Goal: Task Accomplishment & Management: Manage account settings

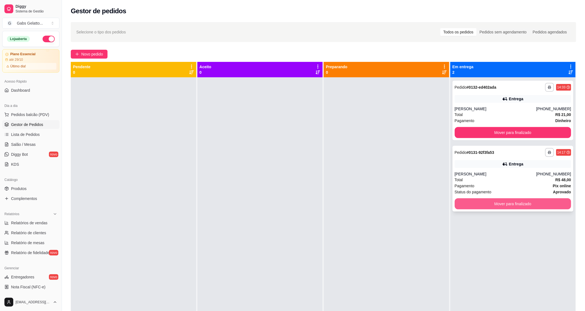
click at [502, 205] on button "Mover para finalizado" at bounding box center [513, 203] width 117 height 11
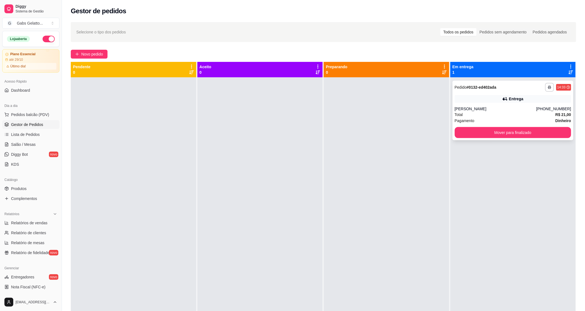
click at [531, 112] on div "Total R$ 21,00" at bounding box center [513, 115] width 117 height 6
click at [498, 115] on div "Total R$ 21,00" at bounding box center [513, 115] width 117 height 6
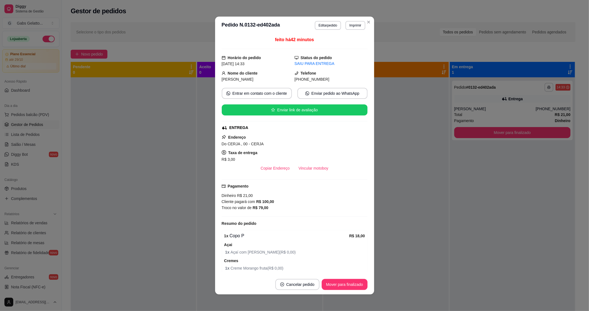
scroll to position [101, 0]
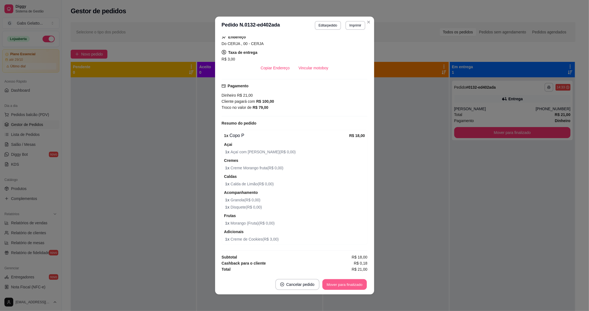
click at [350, 285] on button "Mover para finalizado" at bounding box center [345, 284] width 44 height 11
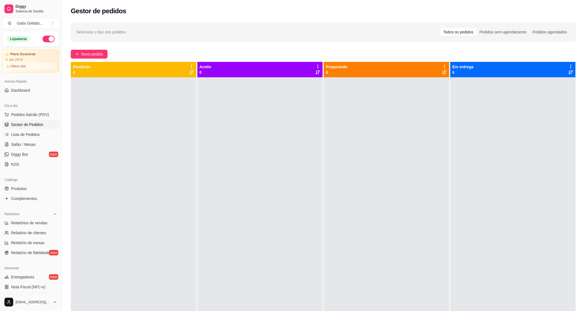
scroll to position [94, 0]
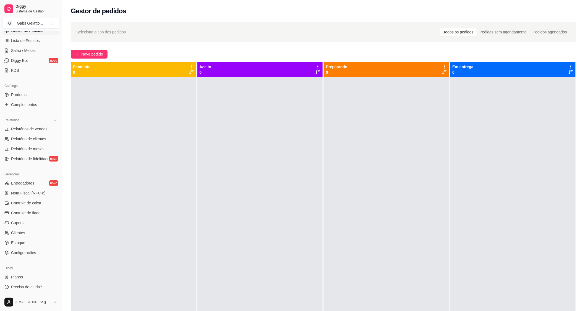
click at [59, 262] on button "Toggle Sidebar" at bounding box center [61, 155] width 4 height 311
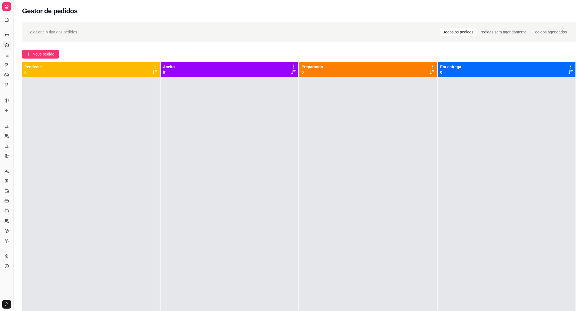
scroll to position [0, 0]
click at [12, 193] on button "Toggle Sidebar" at bounding box center [13, 155] width 4 height 311
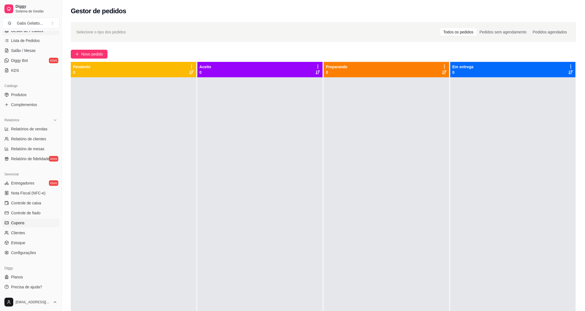
scroll to position [61, 0]
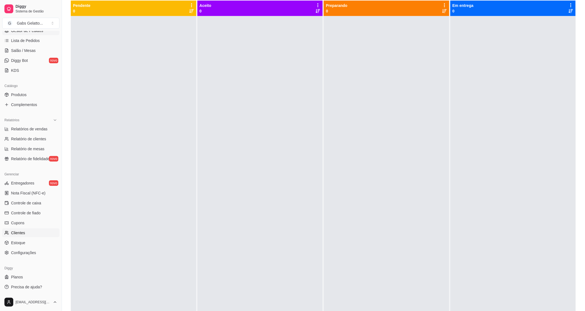
click at [29, 232] on link "Clientes" at bounding box center [30, 233] width 57 height 9
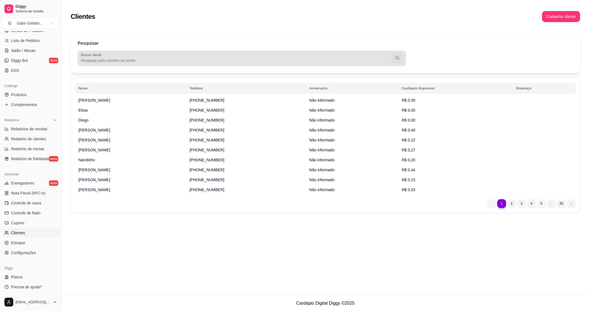
click at [118, 58] on input "Buscar cliente" at bounding box center [236, 61] width 311 height 6
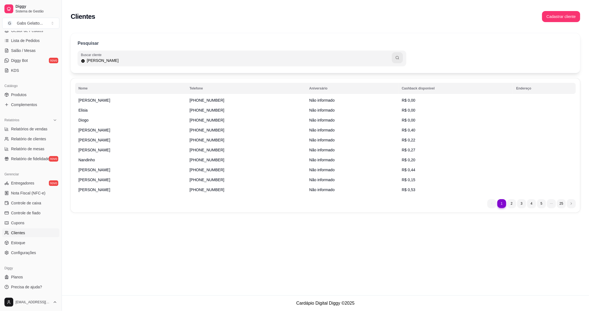
type input "[PERSON_NAME]"
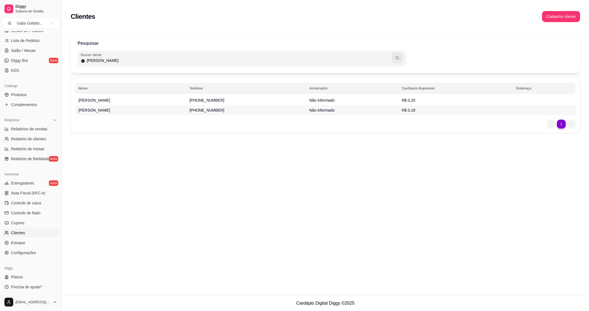
click at [164, 109] on td "[PERSON_NAME]" at bounding box center [130, 110] width 111 height 10
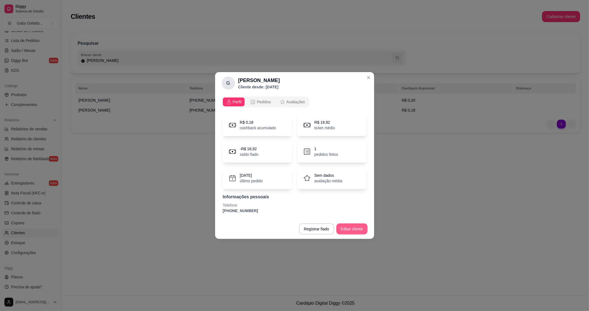
click at [348, 231] on button "Editar cliente" at bounding box center [352, 229] width 31 height 11
click at [265, 102] on span "Pedidos" at bounding box center [264, 102] width 14 height 6
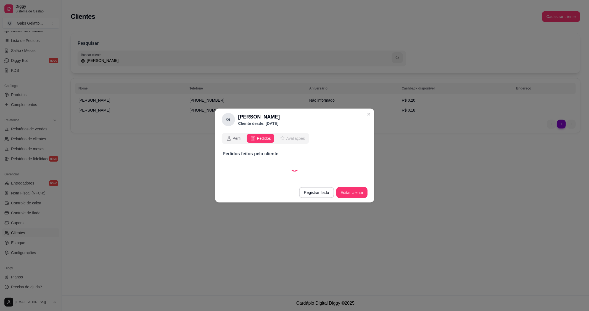
select select "30"
select select "ALL"
select select "30"
select select "ALL"
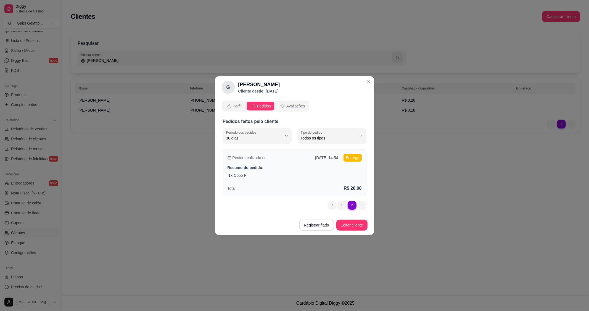
click at [341, 174] on div "1 x Copo P" at bounding box center [295, 176] width 133 height 6
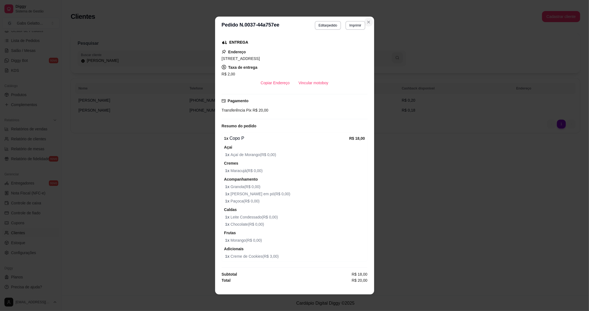
scroll to position [1, 0]
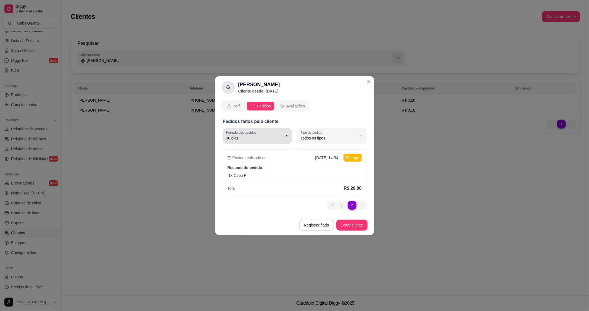
click at [276, 135] on span "30 dias" at bounding box center [254, 138] width 56 height 6
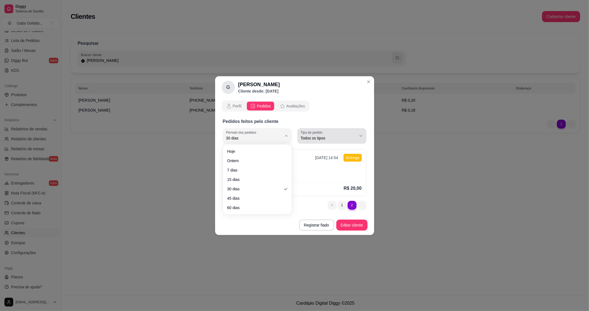
click at [322, 136] on span "Todos os tipos" at bounding box center [329, 138] width 56 height 6
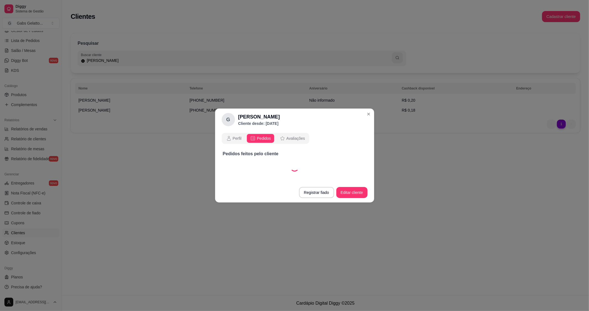
select select "30"
select select "ALL"
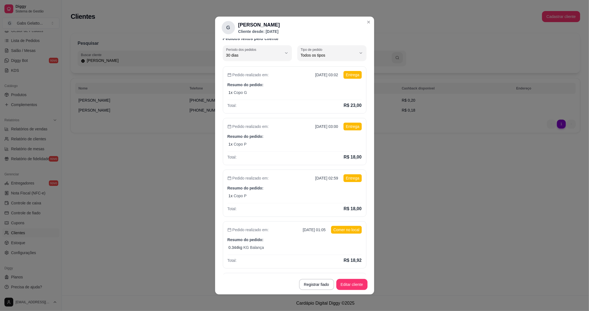
scroll to position [20, 0]
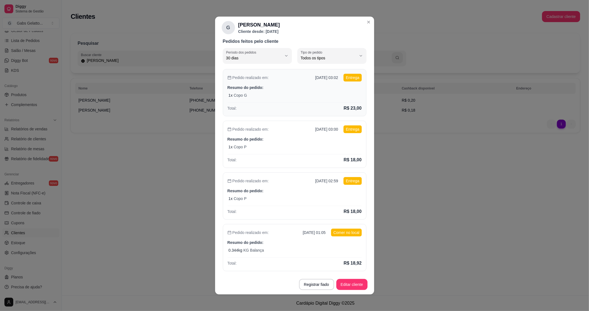
click at [306, 91] on div "Pedido realizado em: [DATE] 03:02 Entrega Resumo do pedido: 1 x Copo G Total: R…" at bounding box center [295, 92] width 144 height 47
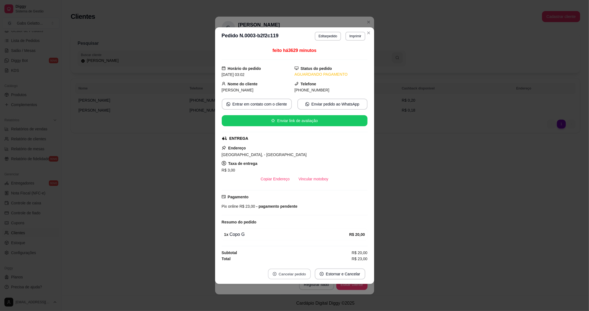
click at [300, 275] on button "Cancelar pedido" at bounding box center [289, 274] width 43 height 11
click at [308, 259] on button "Sim" at bounding box center [308, 260] width 22 height 11
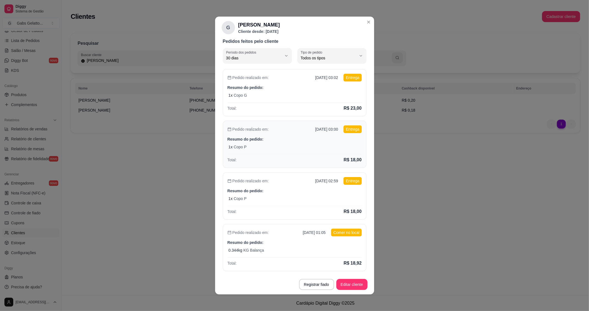
click at [288, 149] on div "1 x Copo P" at bounding box center [295, 147] width 133 height 6
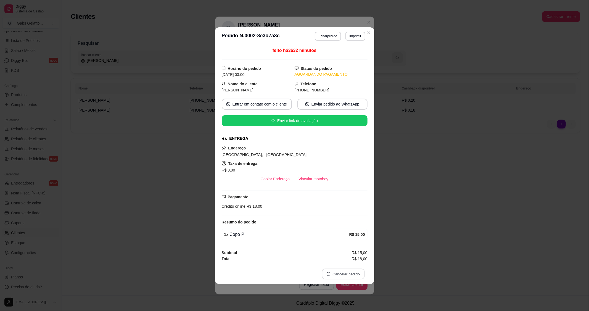
click at [342, 276] on button "Cancelar pedido" at bounding box center [343, 274] width 43 height 11
click at [352, 261] on button "Sim" at bounding box center [359, 260] width 22 height 11
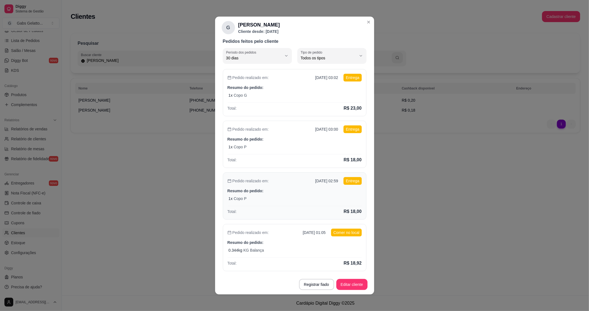
click at [302, 196] on div "1 x Copo P" at bounding box center [295, 199] width 133 height 6
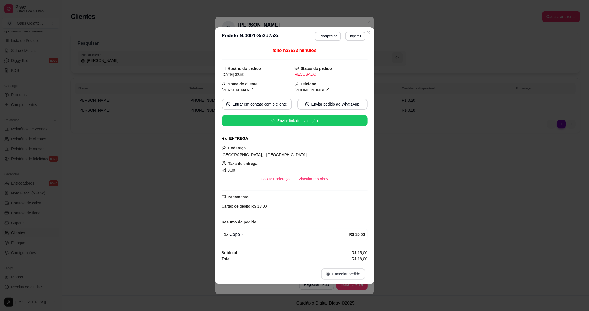
click at [342, 276] on button "Cancelar pedido" at bounding box center [343, 274] width 44 height 11
click at [360, 263] on button "Sim" at bounding box center [359, 260] width 22 height 11
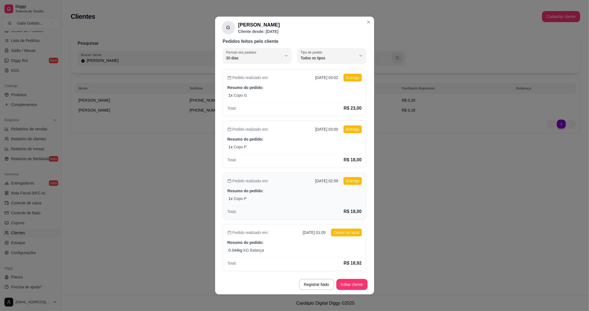
click at [310, 210] on div "Total: R$ 18,00" at bounding box center [295, 210] width 134 height 9
click at [329, 252] on div "0.344 kg KG Balança" at bounding box center [295, 251] width 133 height 6
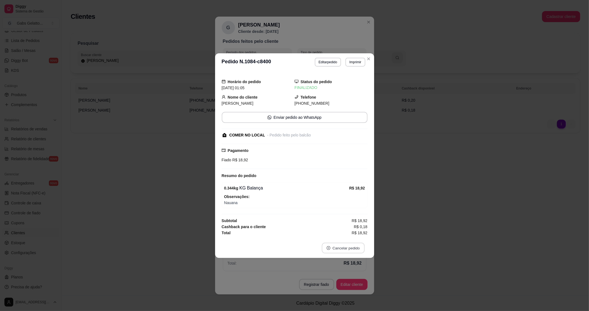
click at [347, 250] on button "Cancelar pedido" at bounding box center [343, 248] width 43 height 11
click at [354, 232] on button "Sim" at bounding box center [359, 234] width 22 height 11
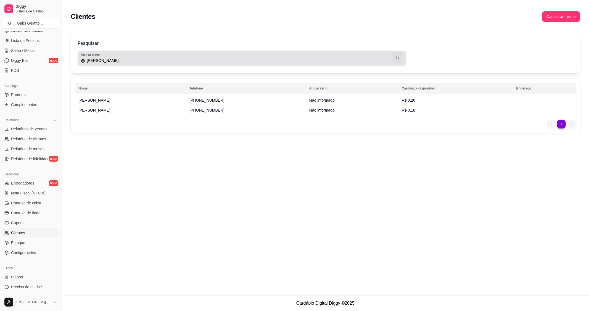
click at [339, 60] on input "[PERSON_NAME]" at bounding box center [238, 61] width 307 height 6
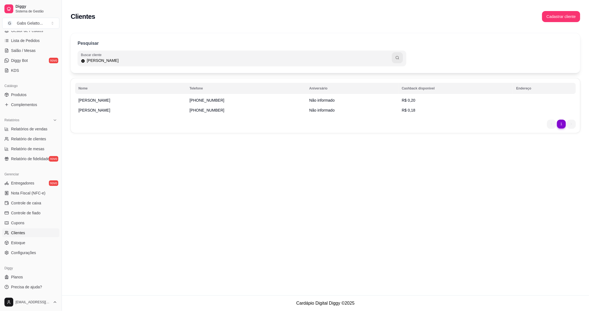
click at [339, 60] on input "[PERSON_NAME]" at bounding box center [238, 61] width 307 height 6
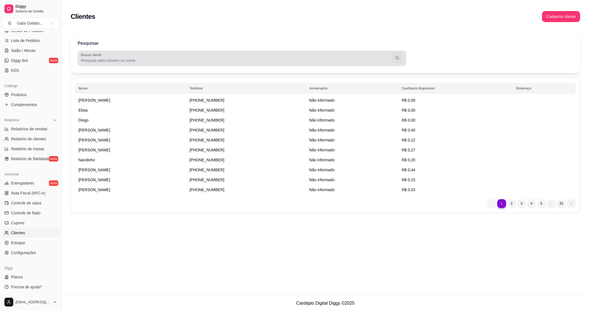
click at [317, 64] on div "Buscar cliente" at bounding box center [242, 58] width 329 height 15
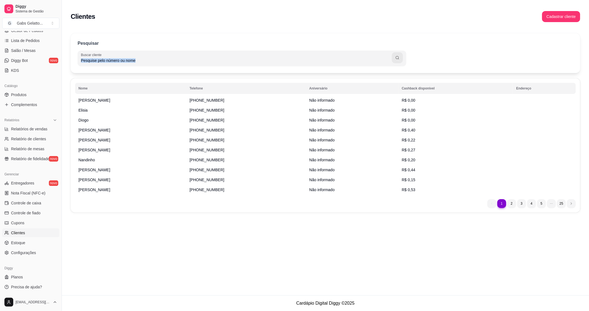
click at [317, 64] on div "Buscar cliente" at bounding box center [242, 58] width 329 height 15
